Goal: Transaction & Acquisition: Book appointment/travel/reservation

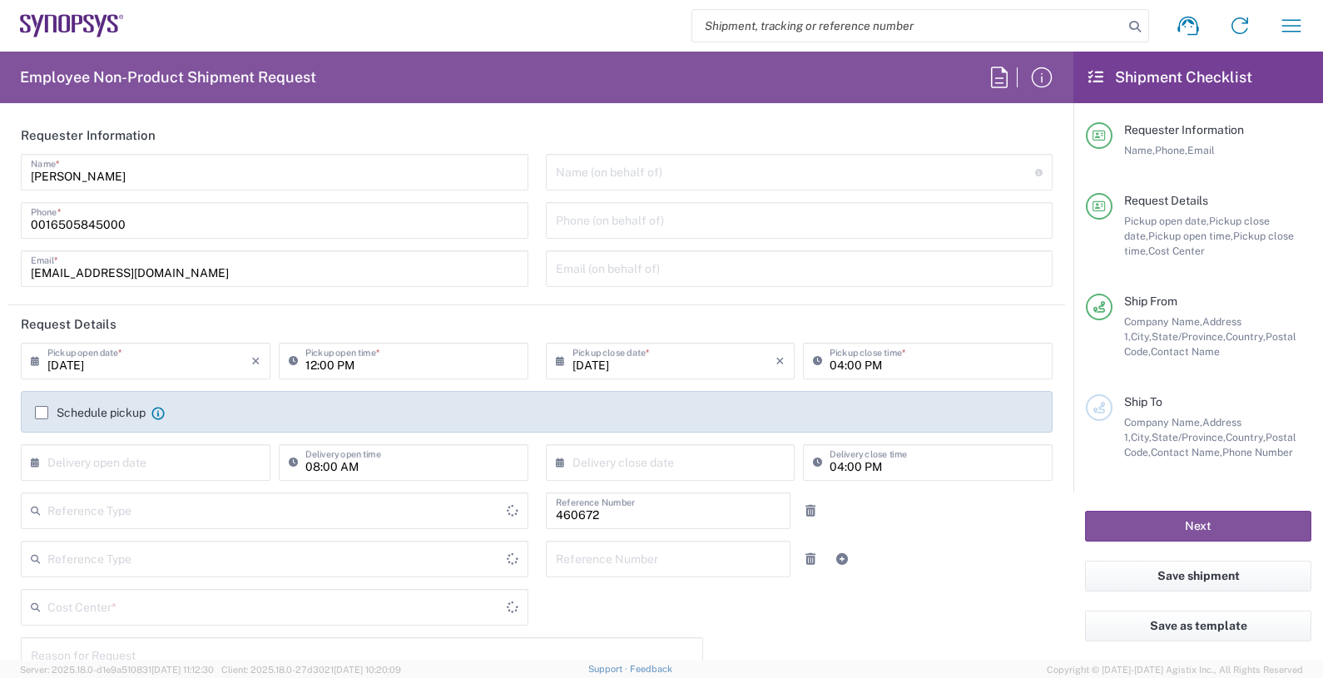
type input "[GEOGRAPHIC_DATA]"
type input "US01, FIN, Distri 460672"
type input "Department"
type input "Delivered at Place"
type input "[GEOGRAPHIC_DATA]"
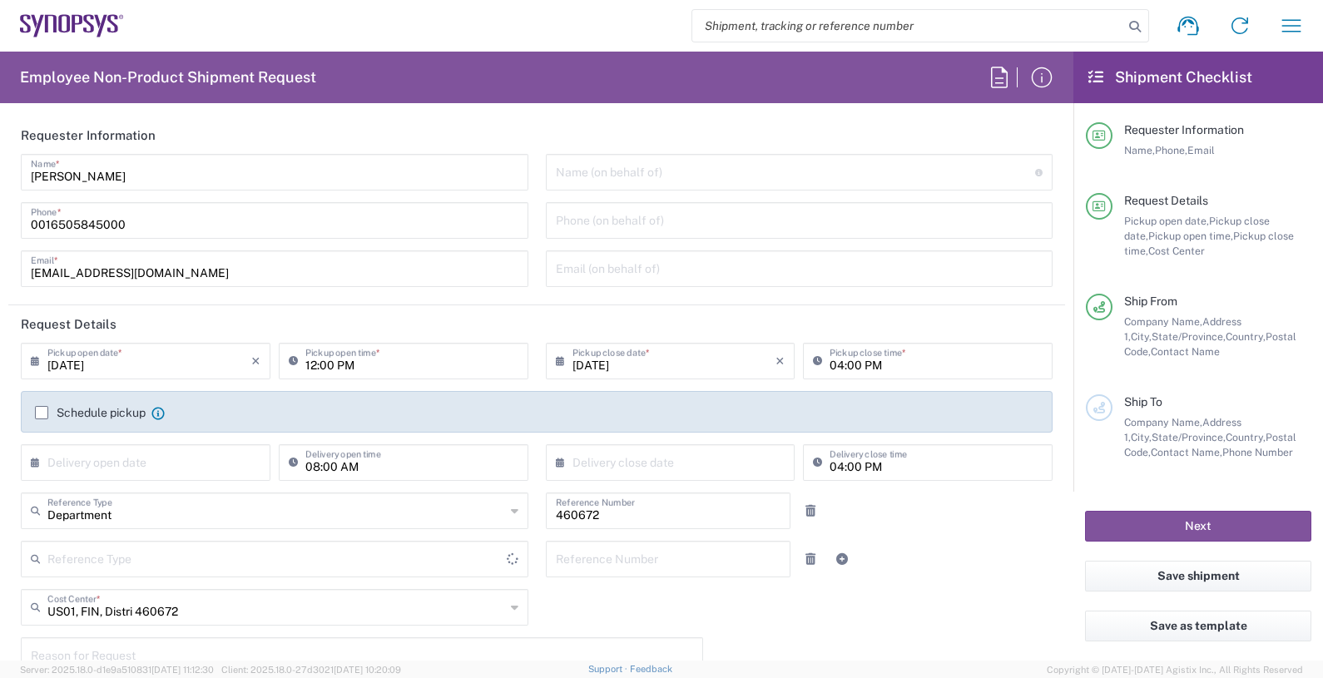
type input "[US_STATE]"
type input "Headquarters USSV"
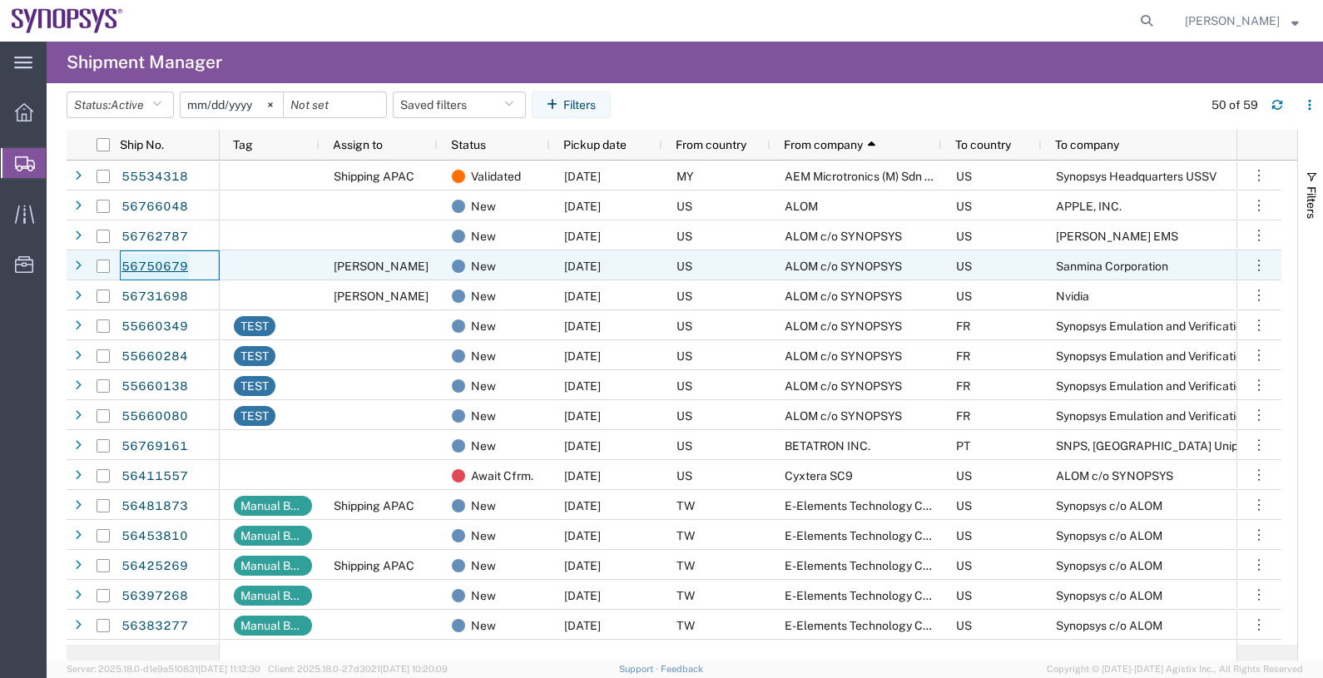
click at [179, 256] on link "56750679" at bounding box center [155, 267] width 68 height 27
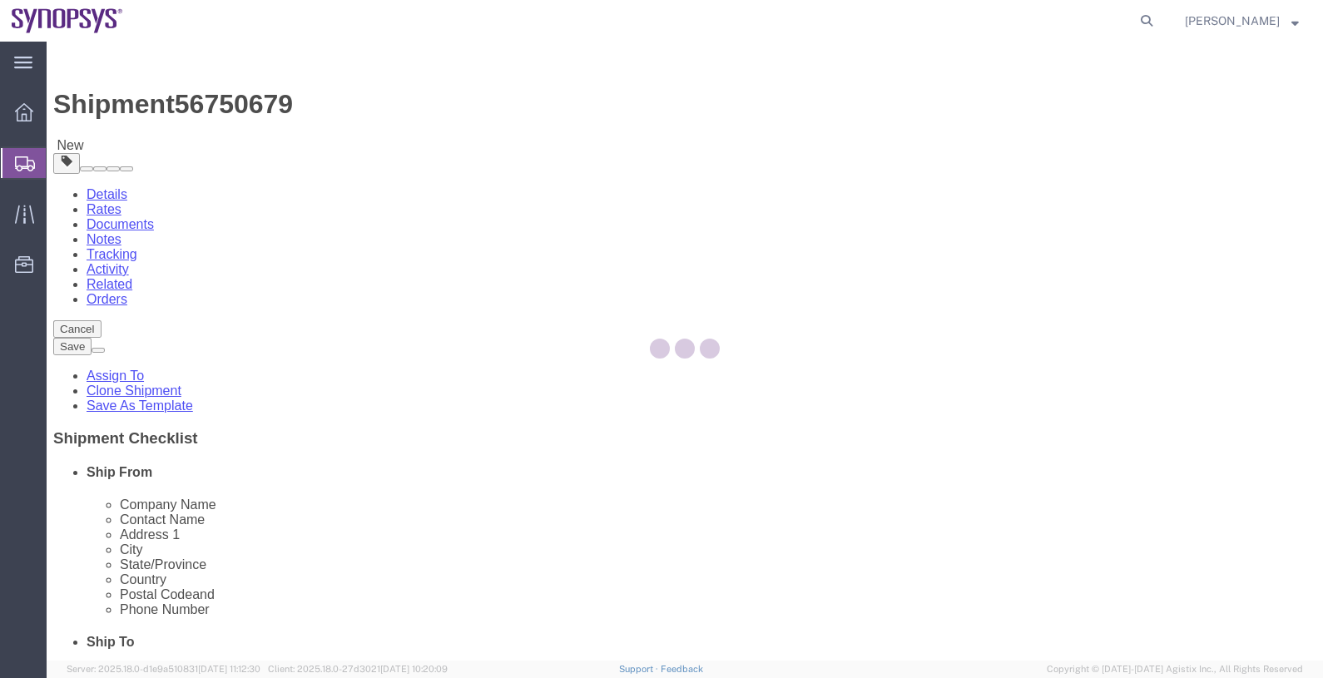
select select
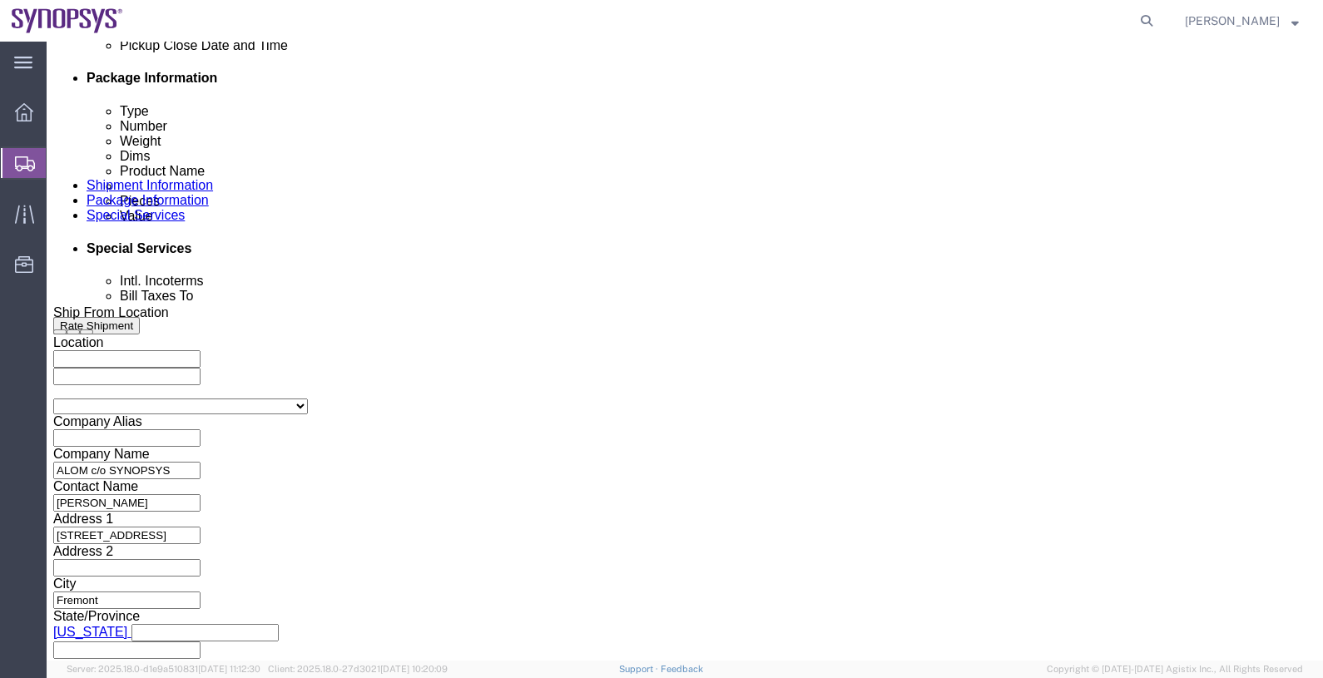
scroll to position [819, 0]
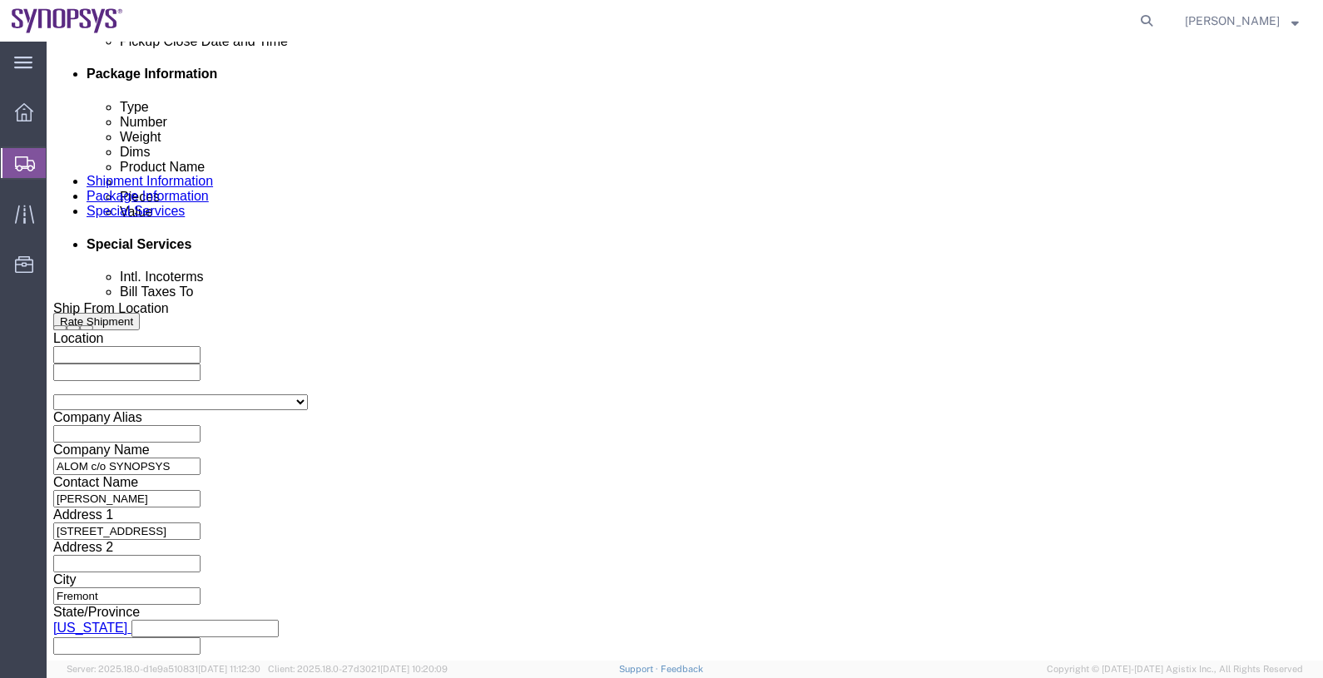
click button "Continue"
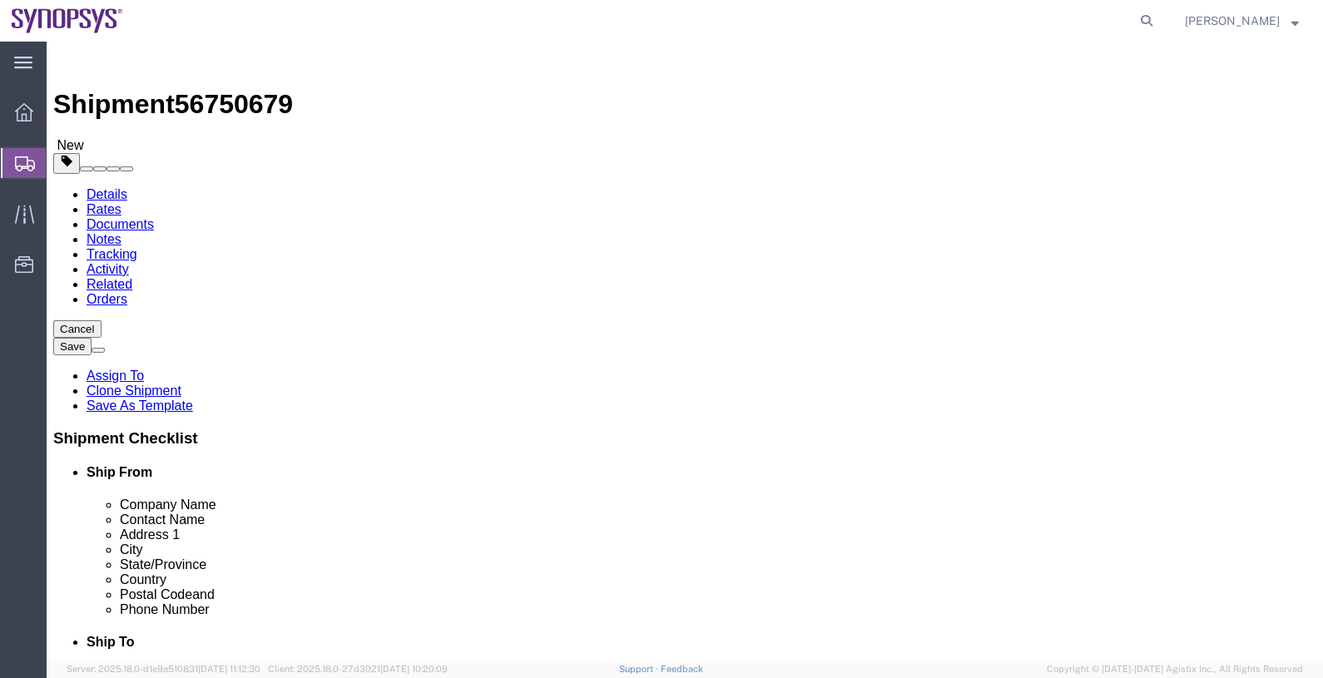
click input "123.00"
type input "110"
click input "32.00"
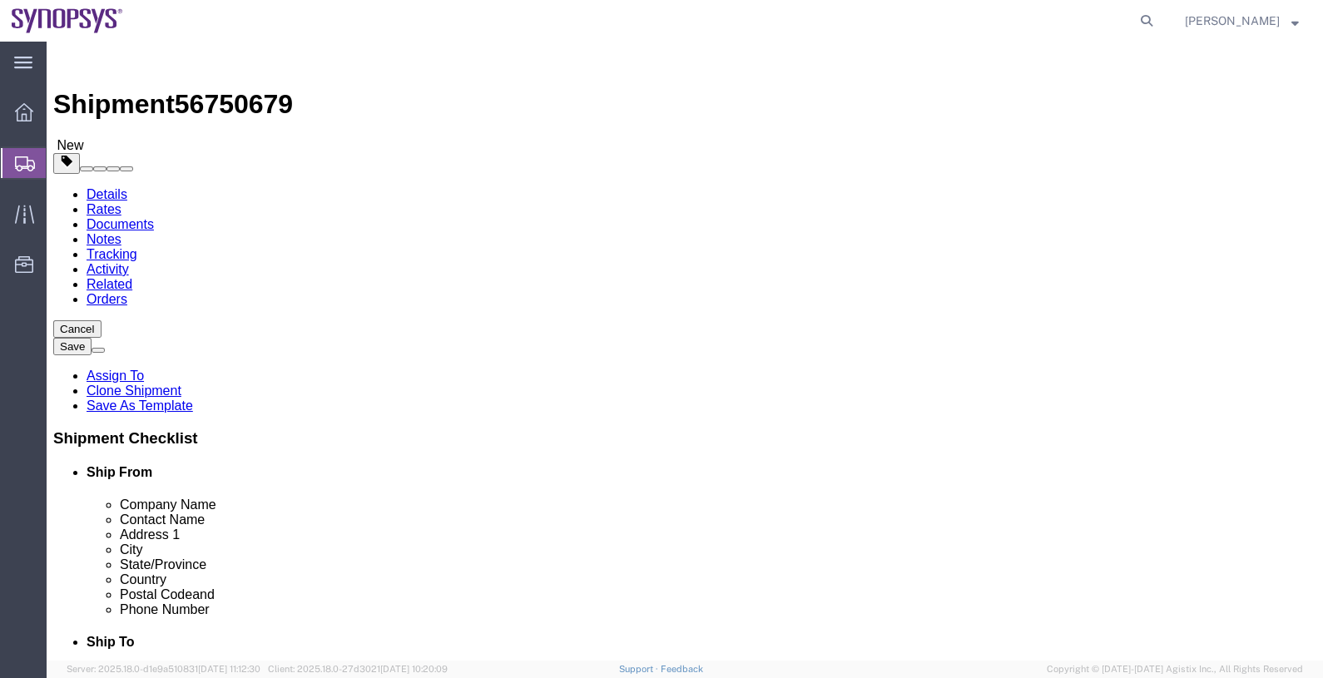
click input "32.00"
type input "28"
type input "21"
type input "17"
click dd "250.00 Each"
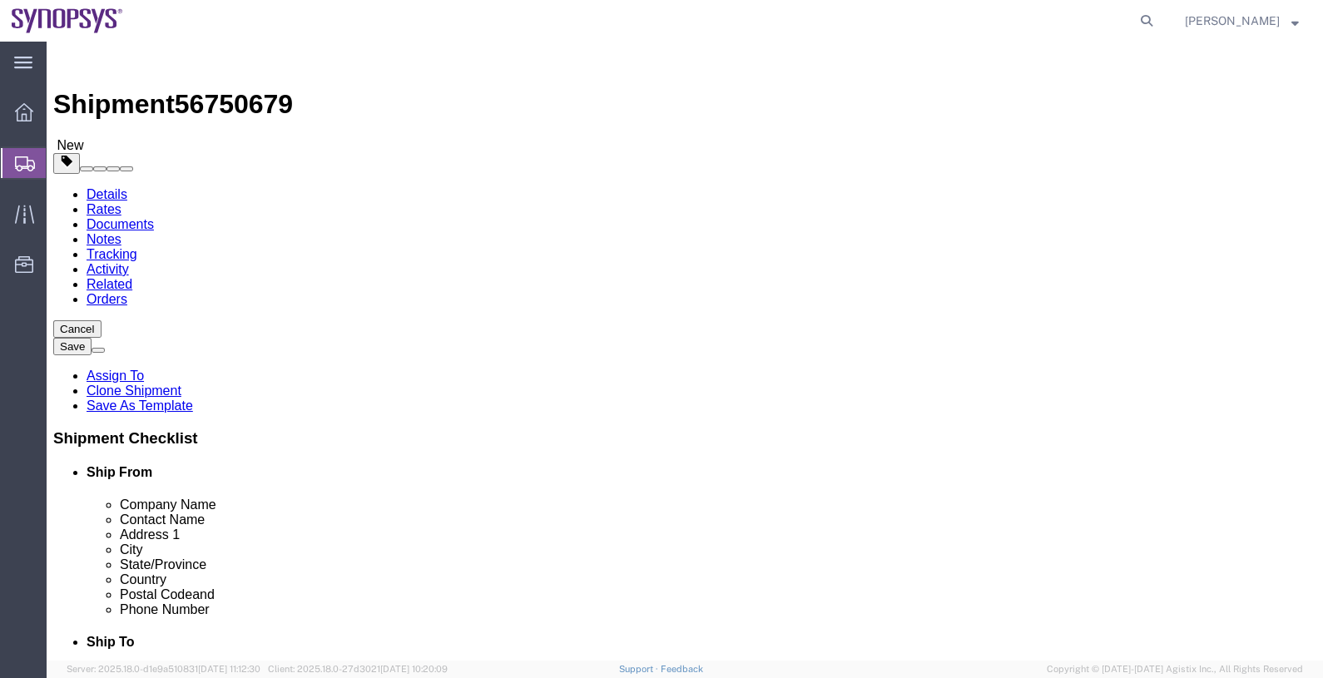
click div
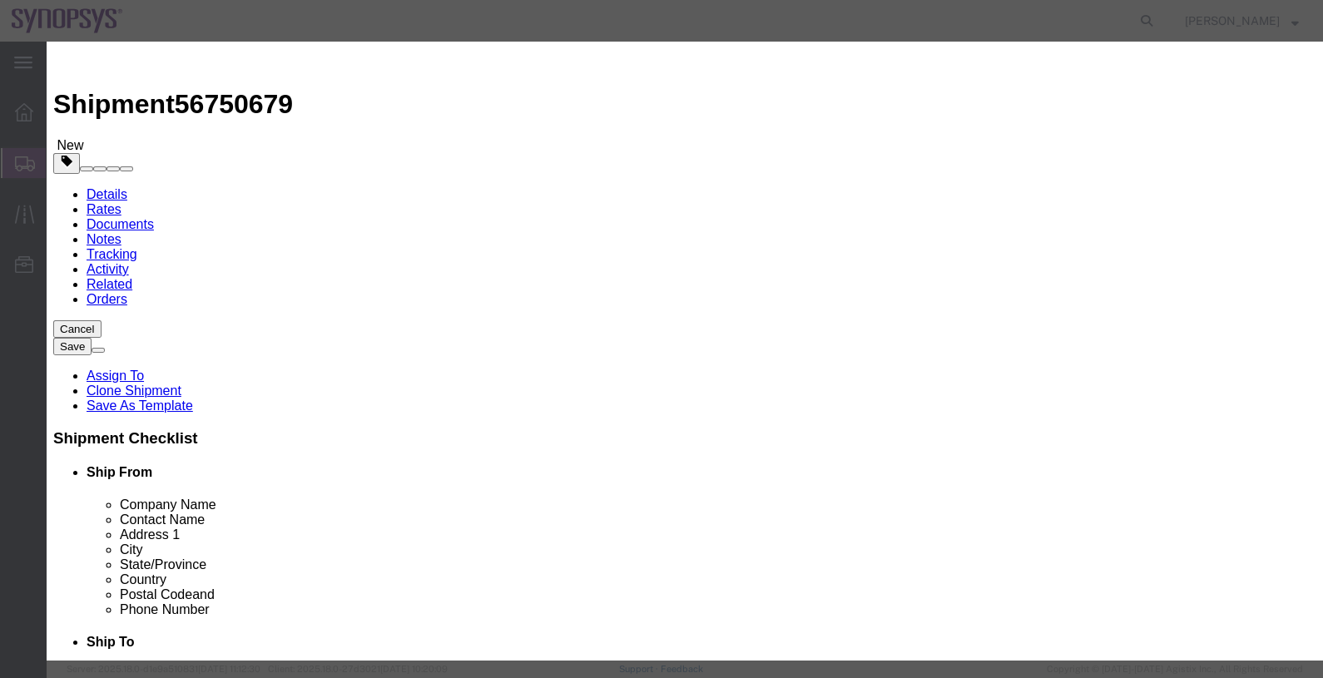
click input "250.00"
type input "252.00"
type input "650160"
click button "Save & Close"
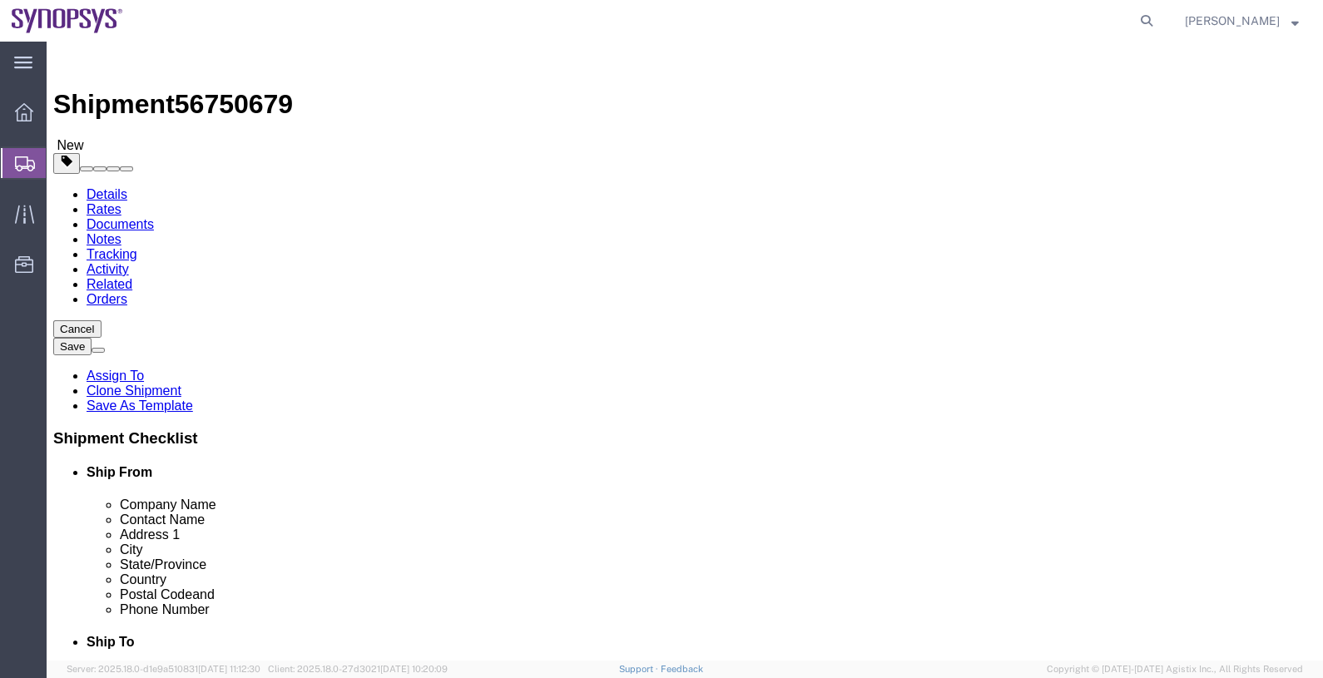
click dd "650160.00 USD"
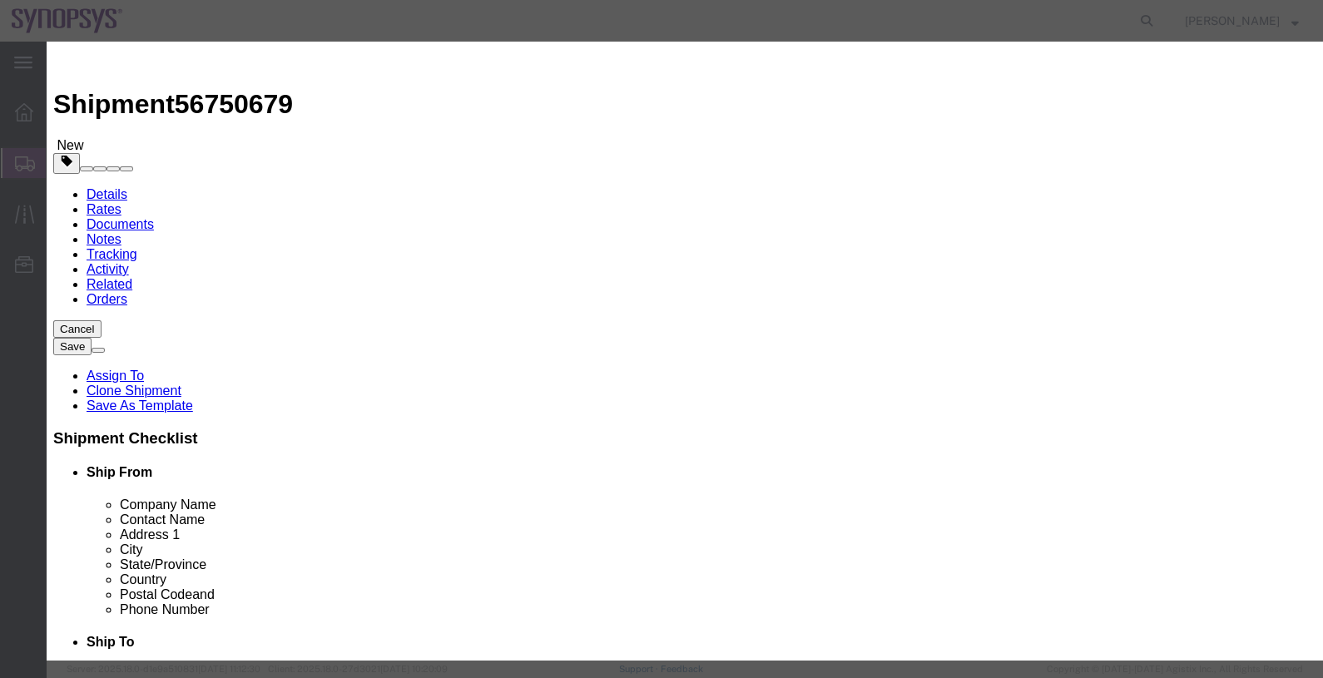
click input "252.00"
type input "254.00"
type input "655320"
click button "Save & Close"
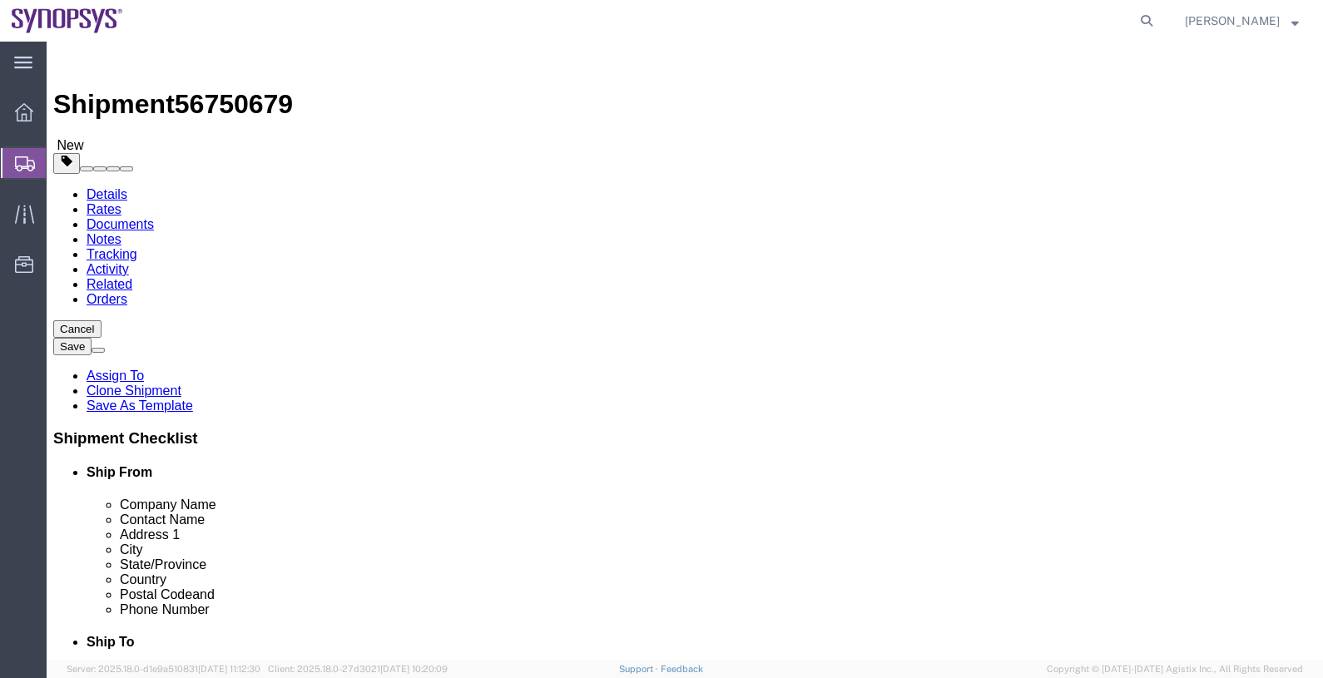
click dd "254.00 Each"
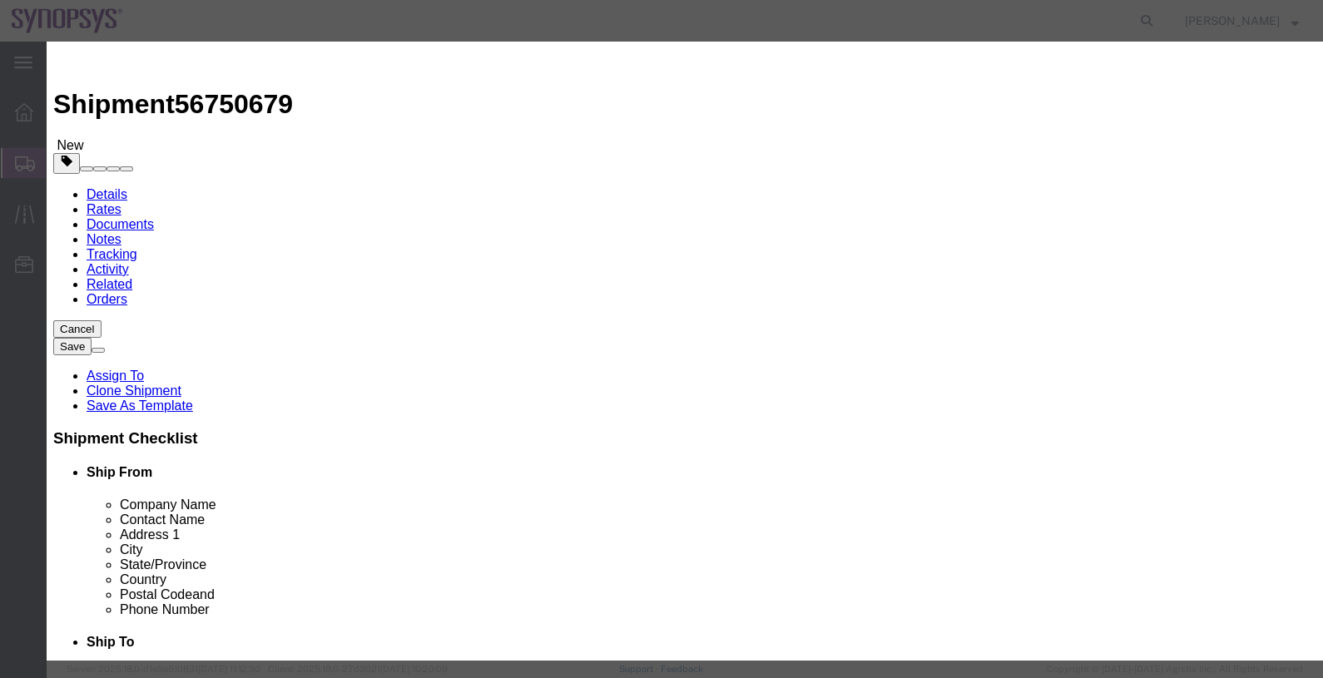
click button "Close"
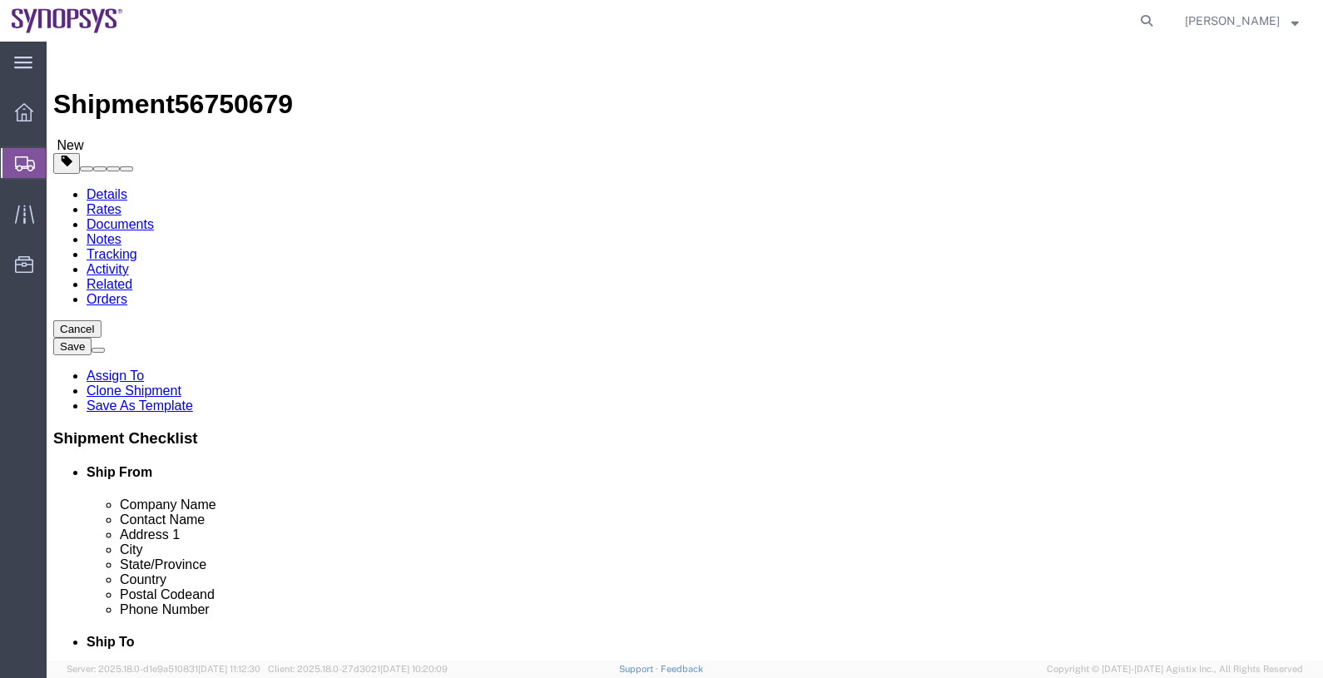
click button "Continue"
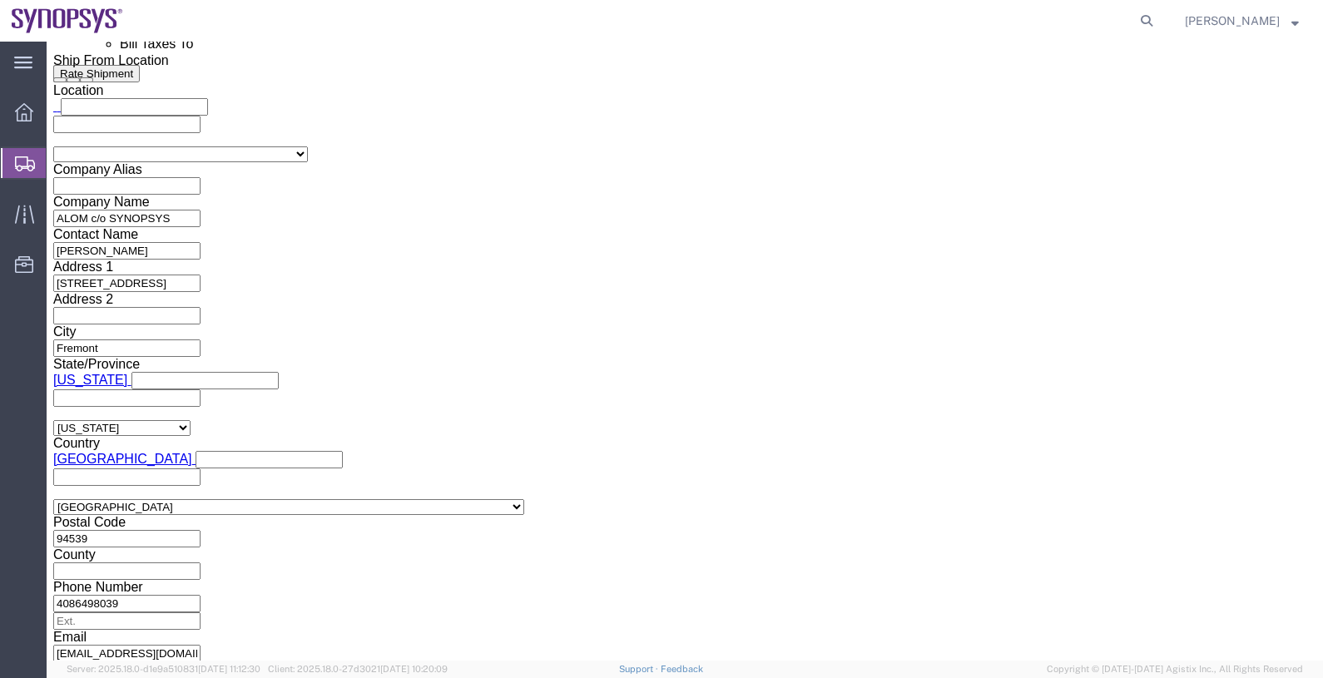
scroll to position [1069, 0]
click ul "[EMAIL_ADDRESS][DOMAIN_NAME] [EMAIL_ADDRESS][DOMAIN_NAME] [EMAIL_ADDRESS][DOMAI…"
type input "[EMAIL_ADDRESS][DOMAIN_NAME]"
type input "raf"
paste input "[EMAIL_ADDRESS][DOMAIN_NAME]"
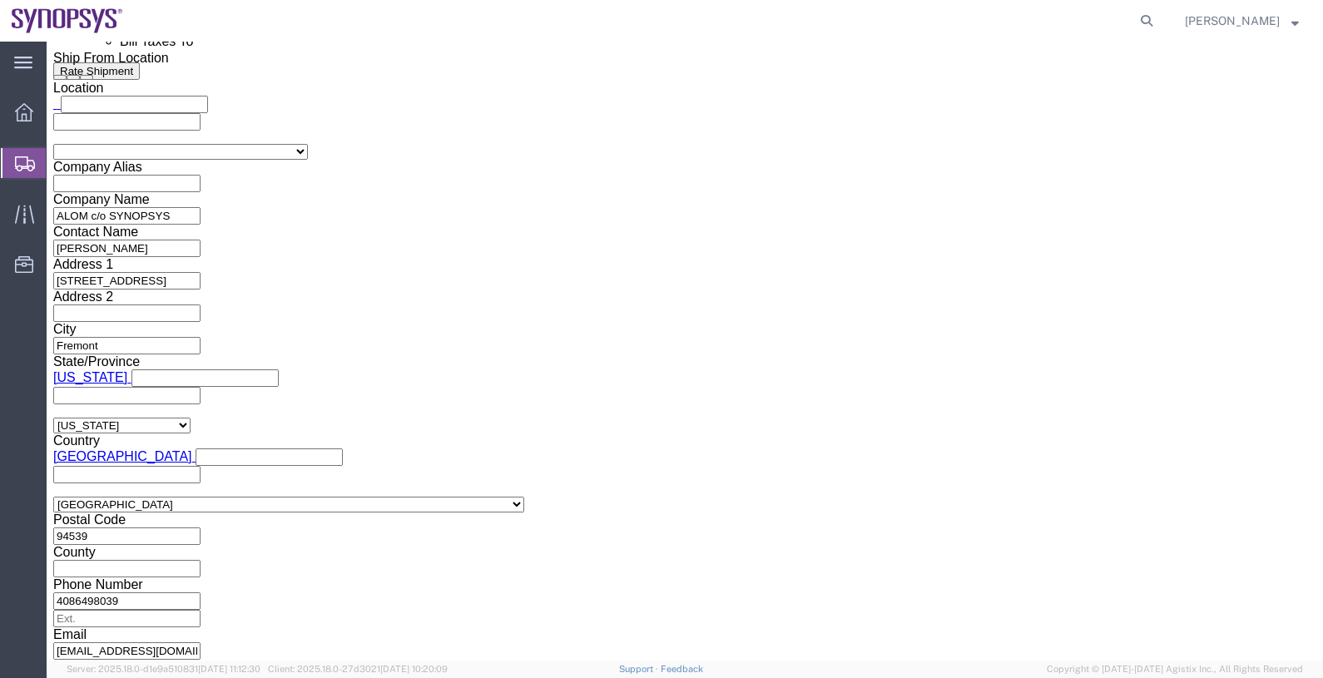
scroll to position [0, 0]
type input "[EMAIL_ADDRESS][DOMAIN_NAME]"
click button "Save"
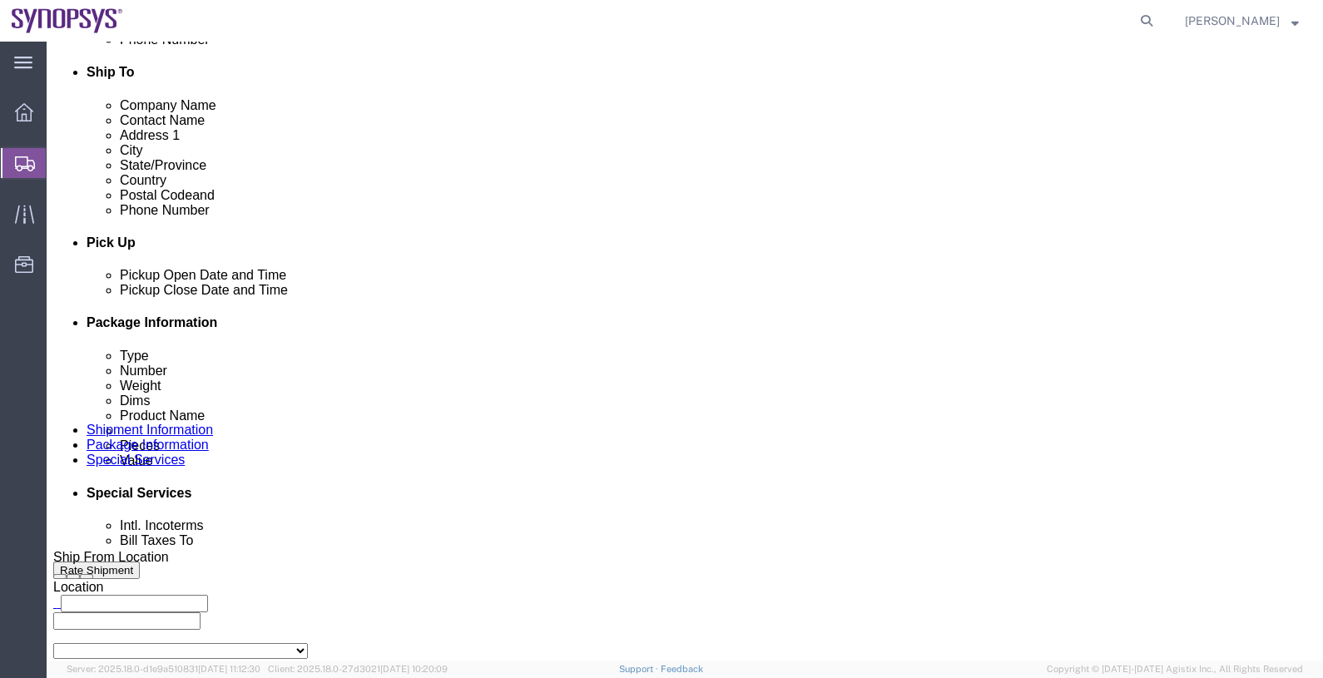
scroll to position [235, 0]
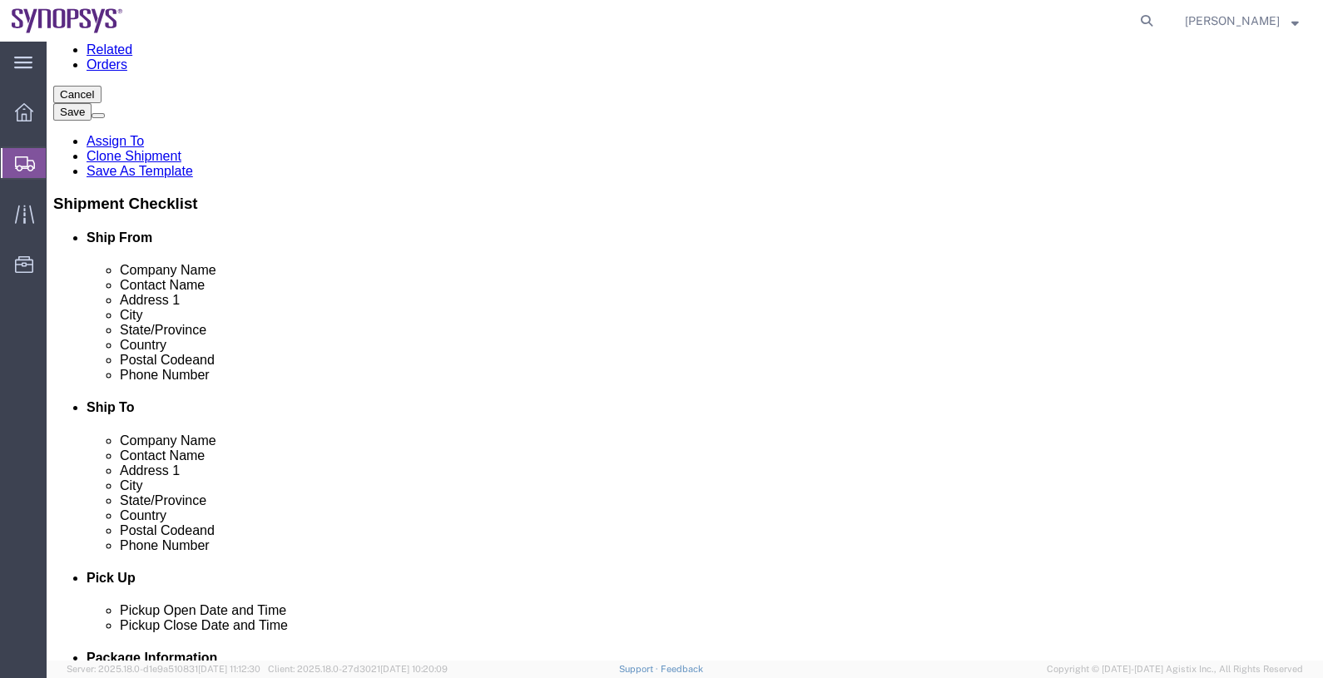
click button "Rate Shipment"
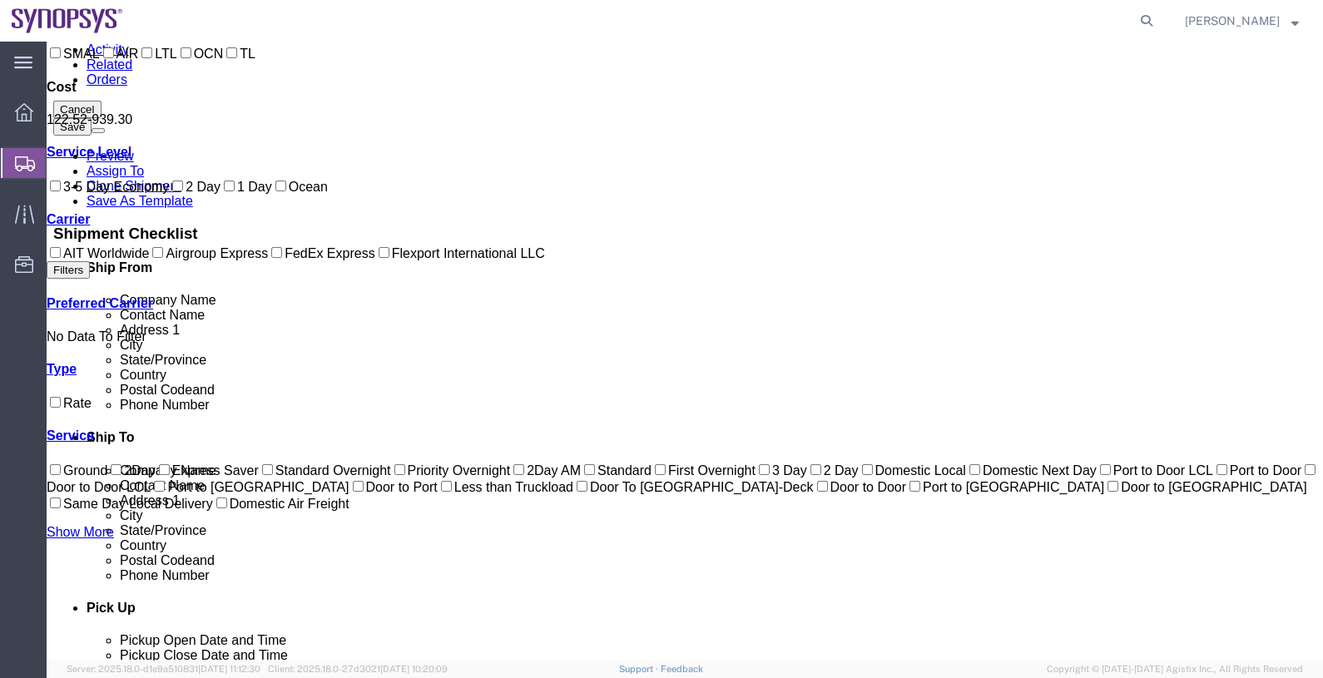
scroll to position [0, 0]
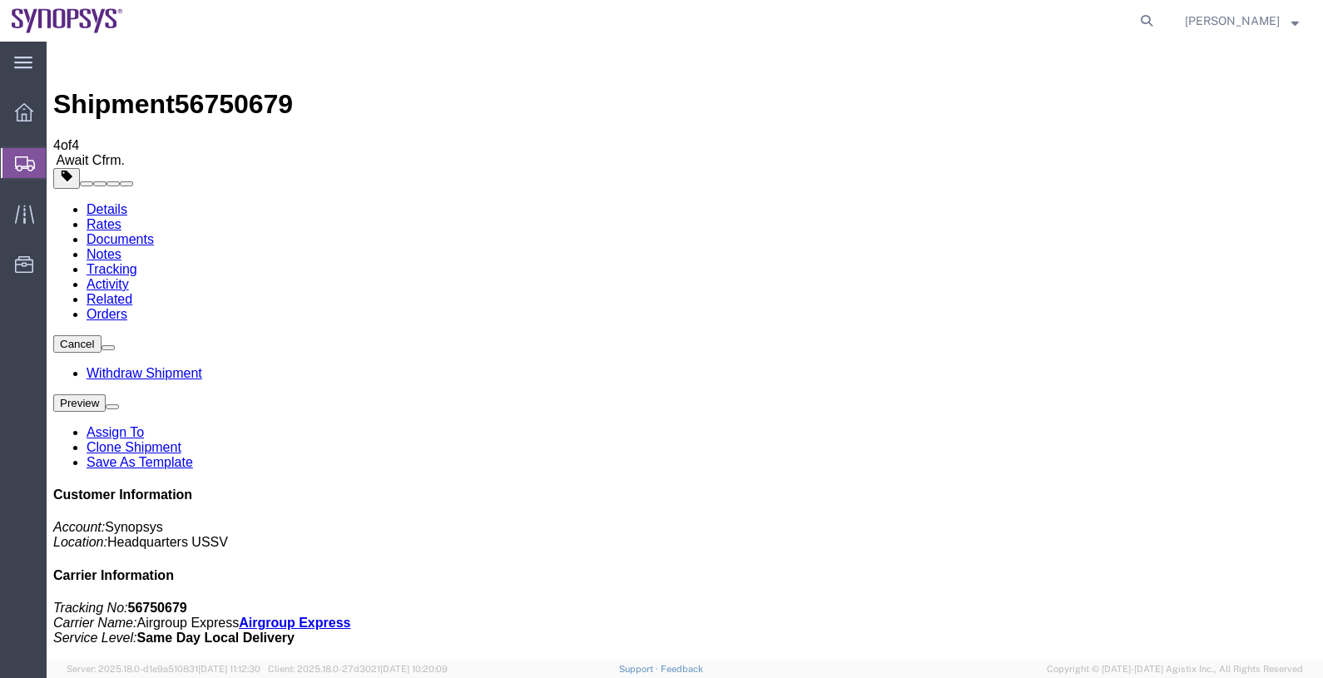
click at [129, 277] on link "Activity" at bounding box center [108, 284] width 42 height 14
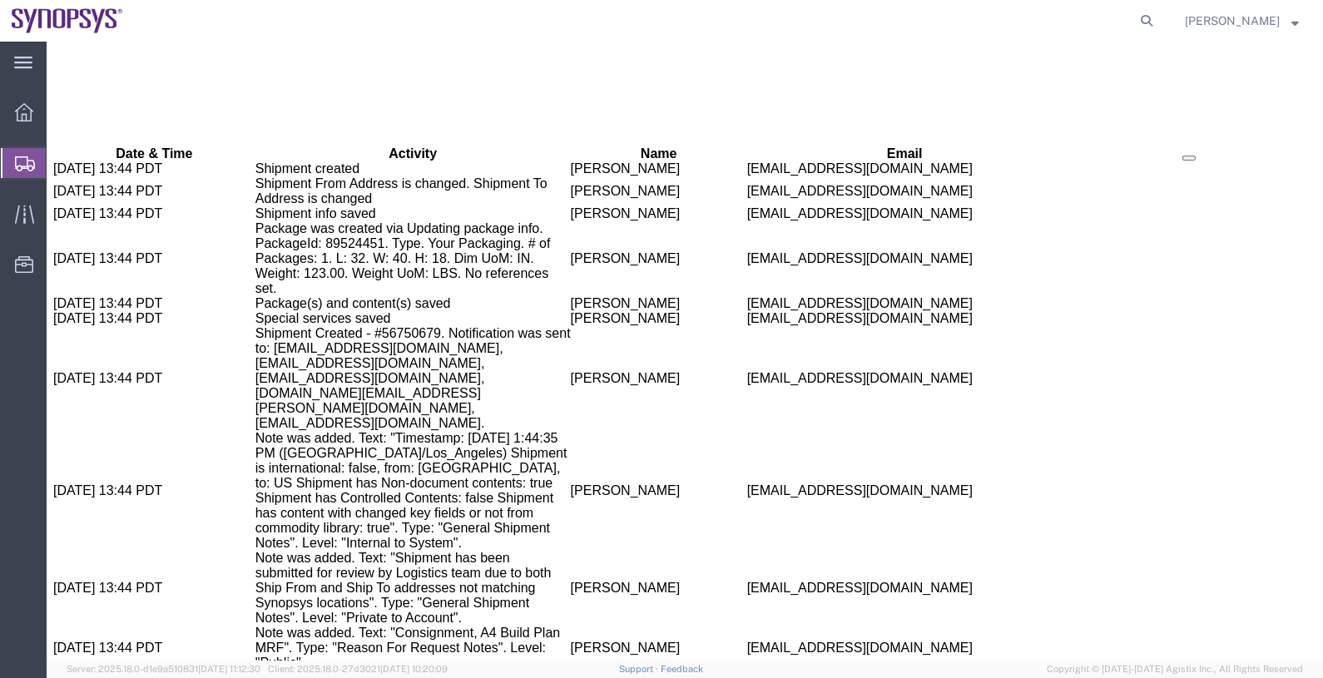
scroll to position [1500, 0]
